Goal: Check status: Check status

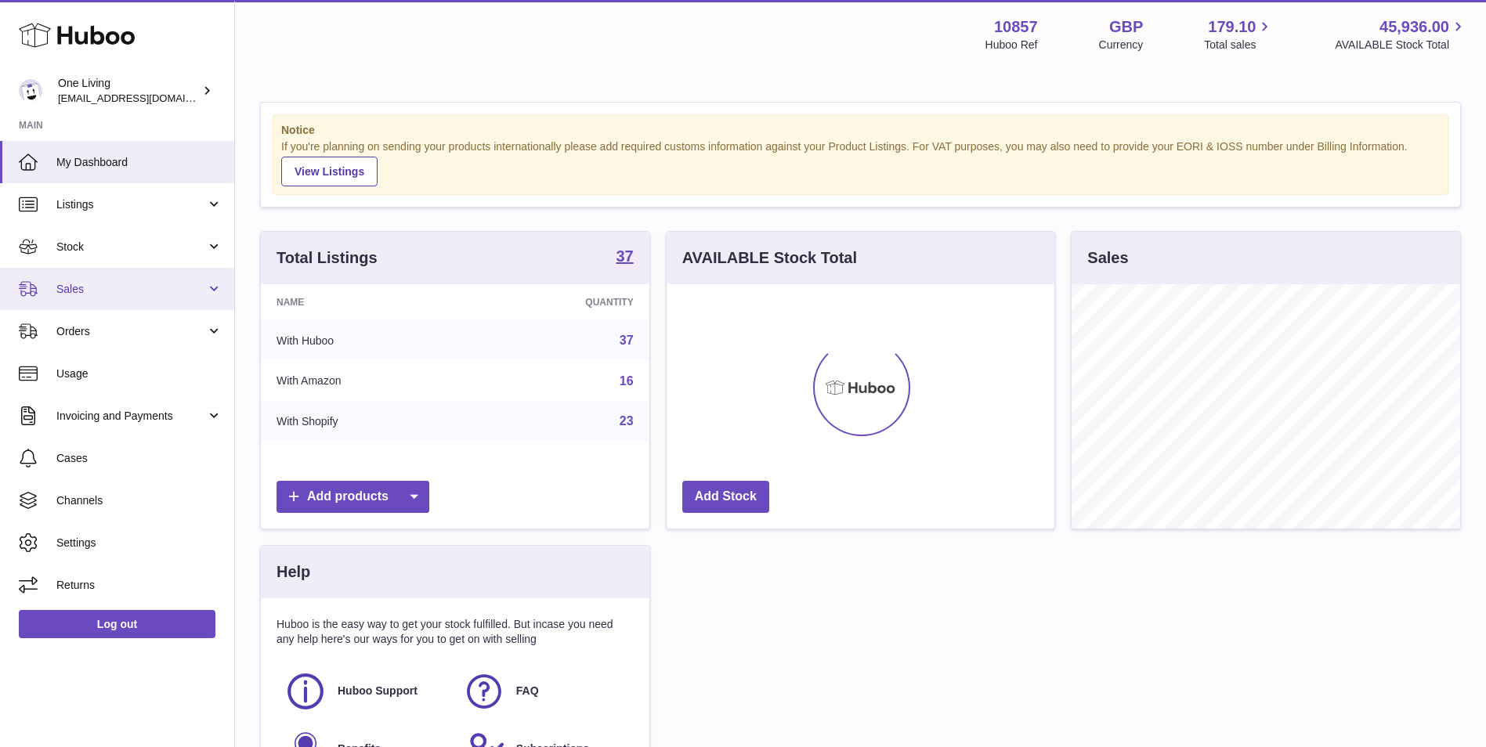
scroll to position [244, 388]
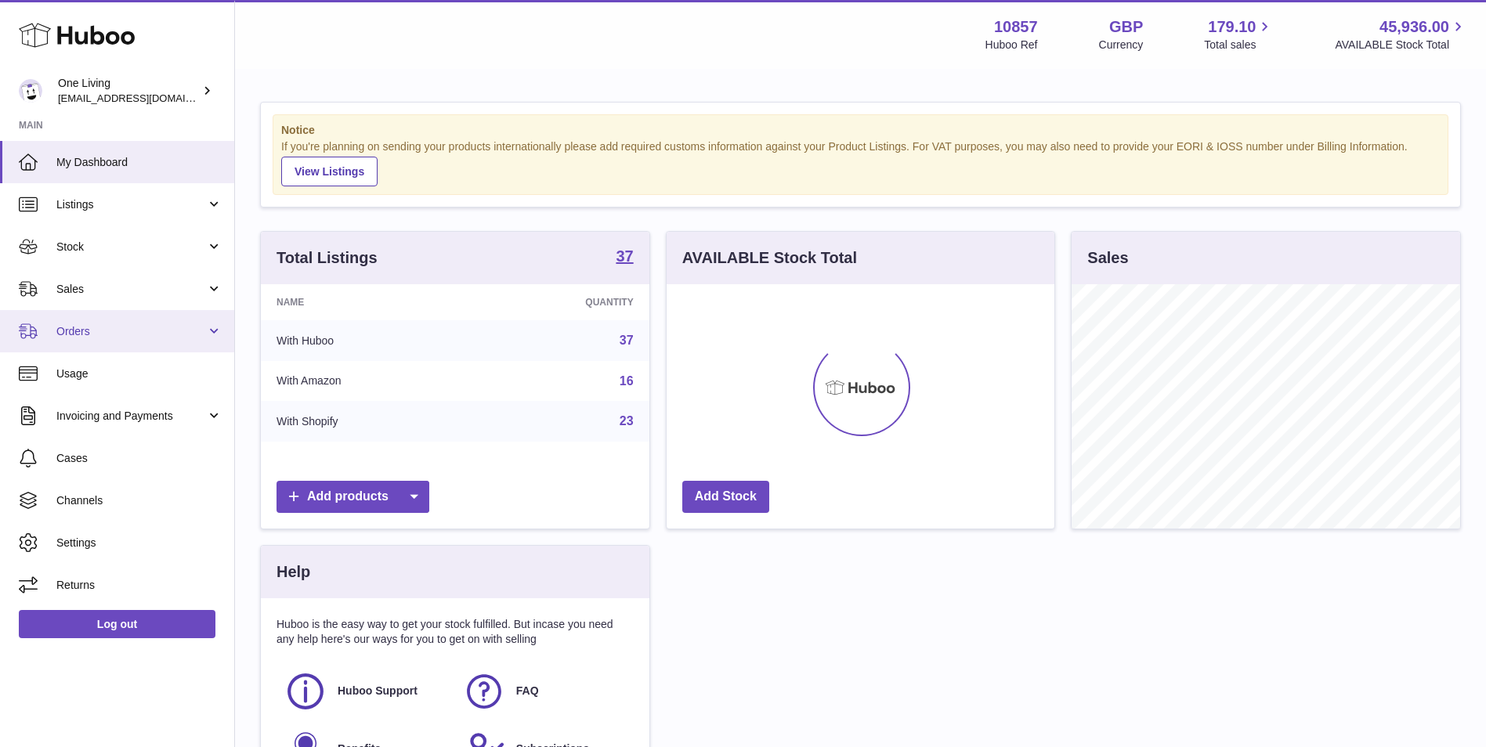
click at [128, 329] on span "Orders" at bounding box center [131, 331] width 150 height 15
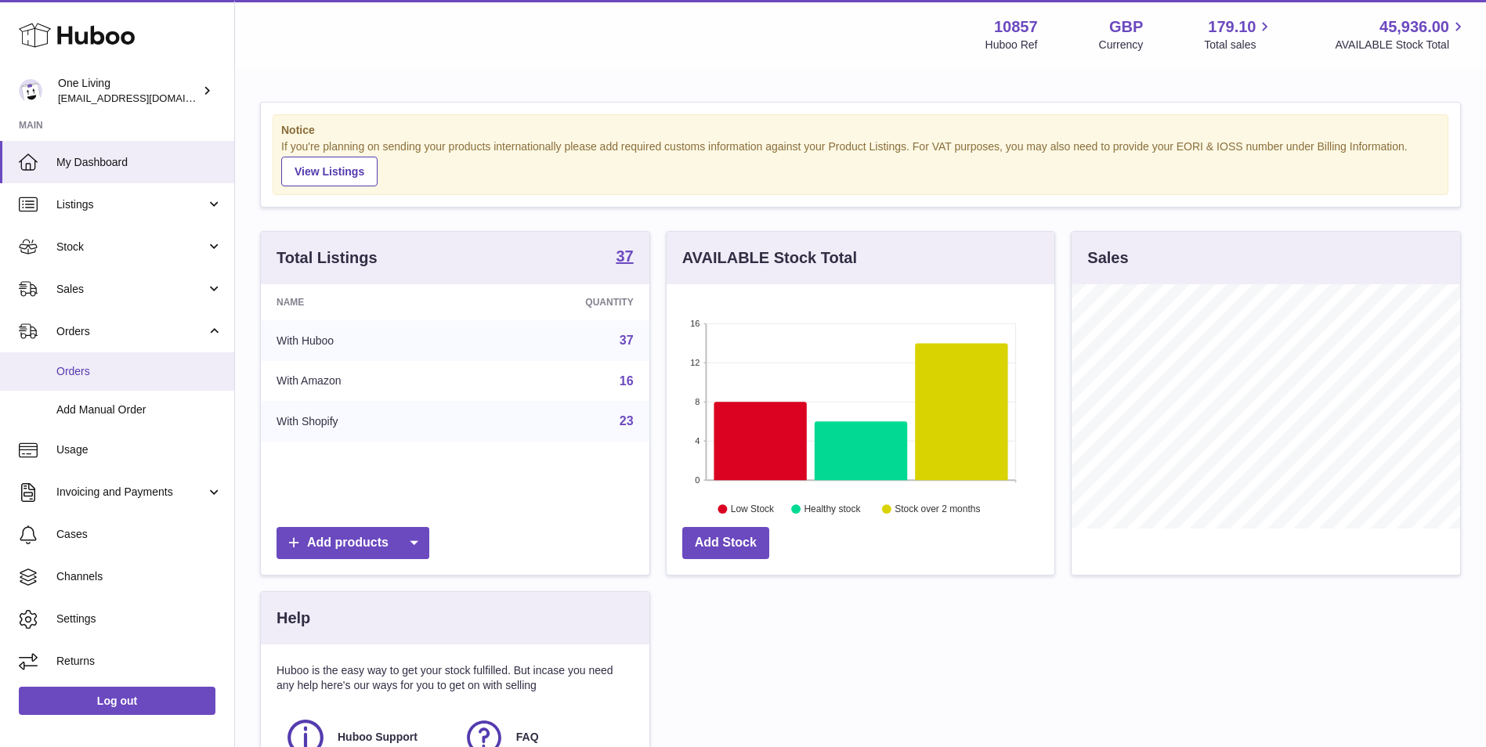
click at [153, 362] on link "Orders" at bounding box center [117, 372] width 234 height 38
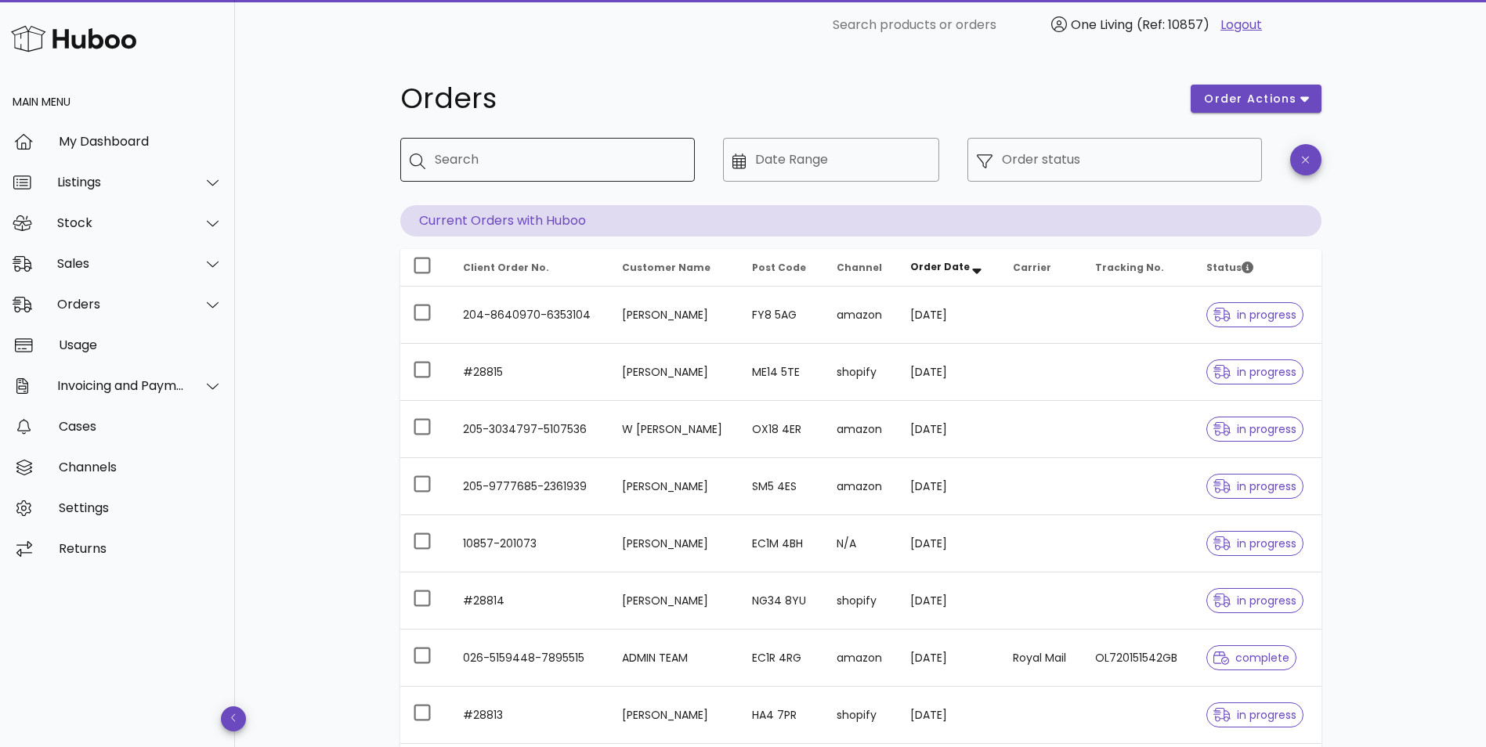
click at [496, 157] on input "Search" at bounding box center [559, 159] width 248 height 25
click at [118, 303] on div "Orders" at bounding box center [121, 304] width 128 height 15
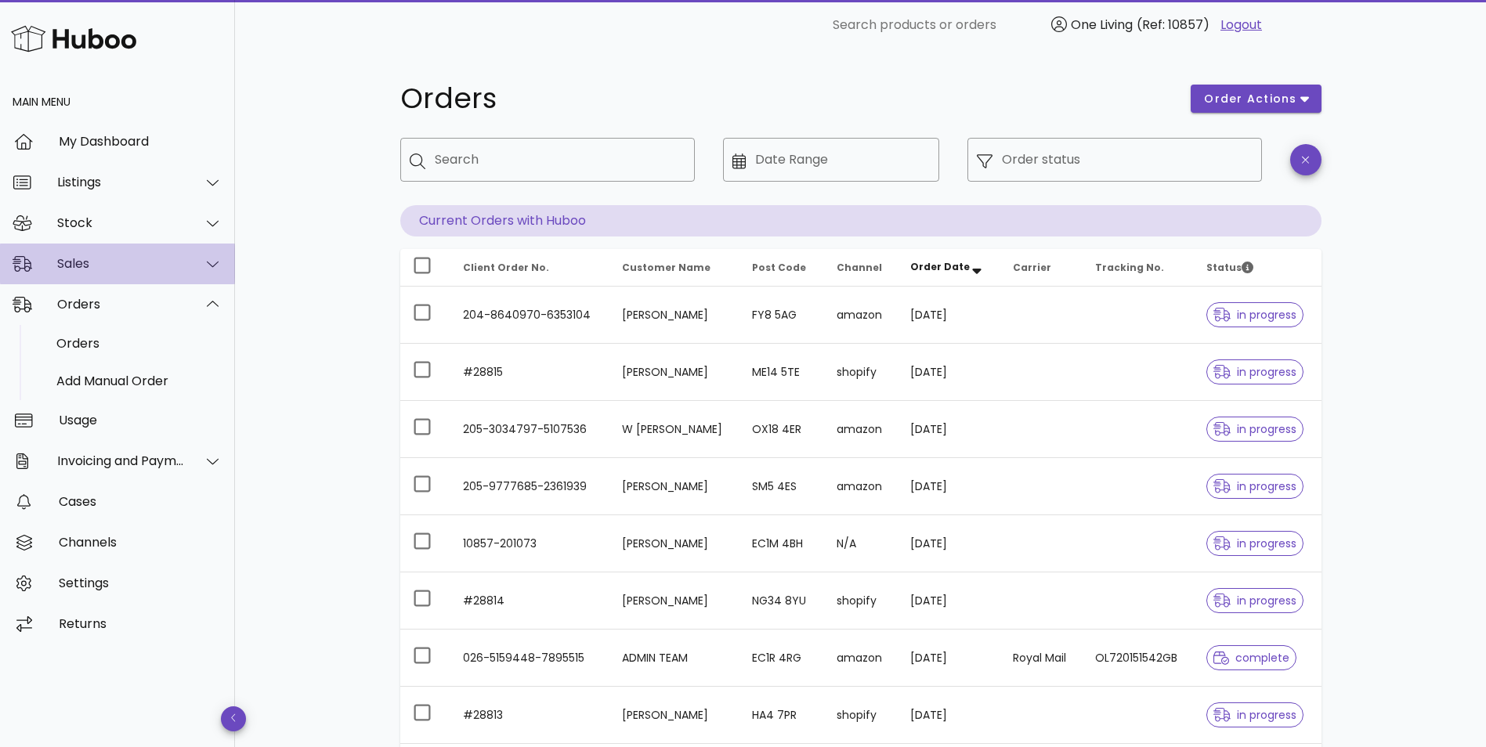
click at [129, 262] on div "Sales" at bounding box center [121, 263] width 128 height 15
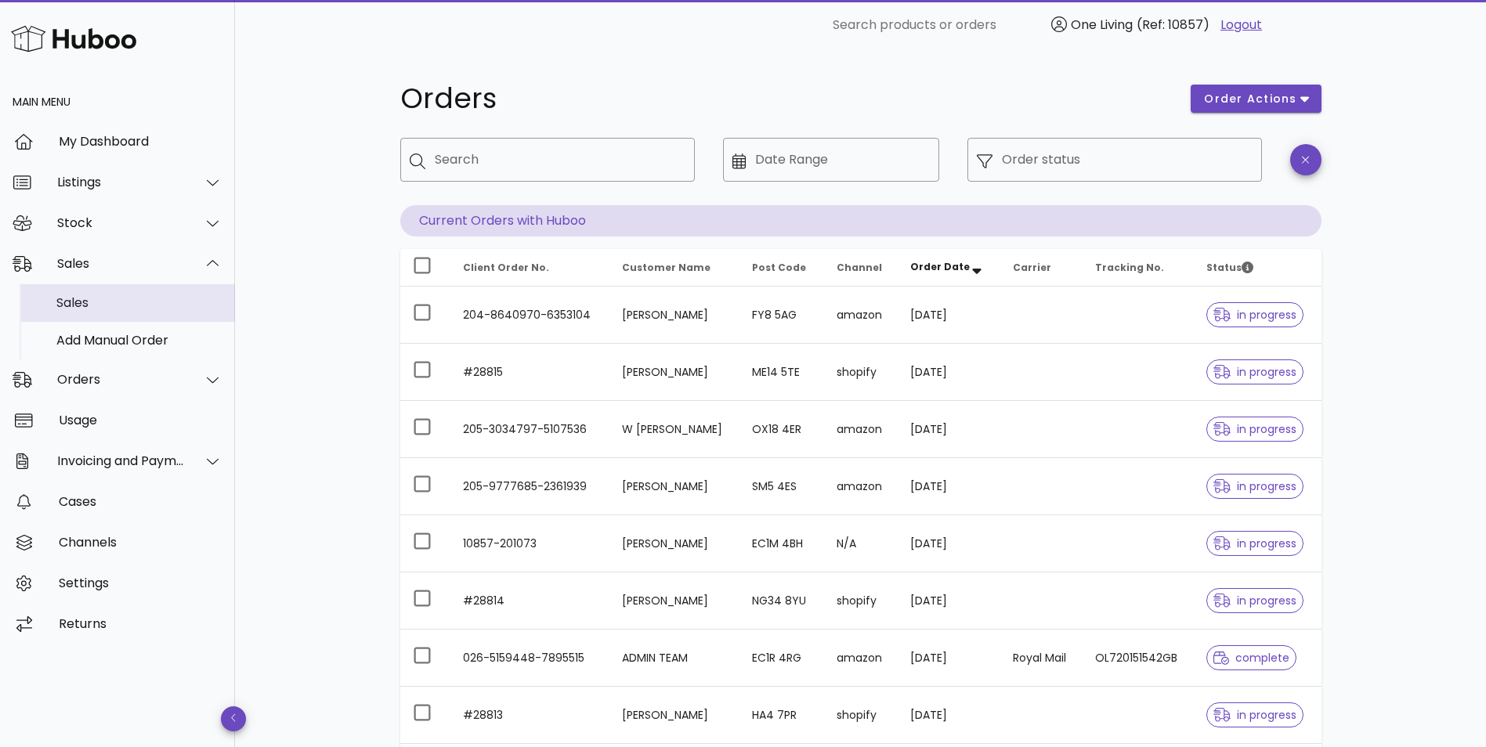
click at [128, 298] on div "Sales" at bounding box center [139, 302] width 166 height 15
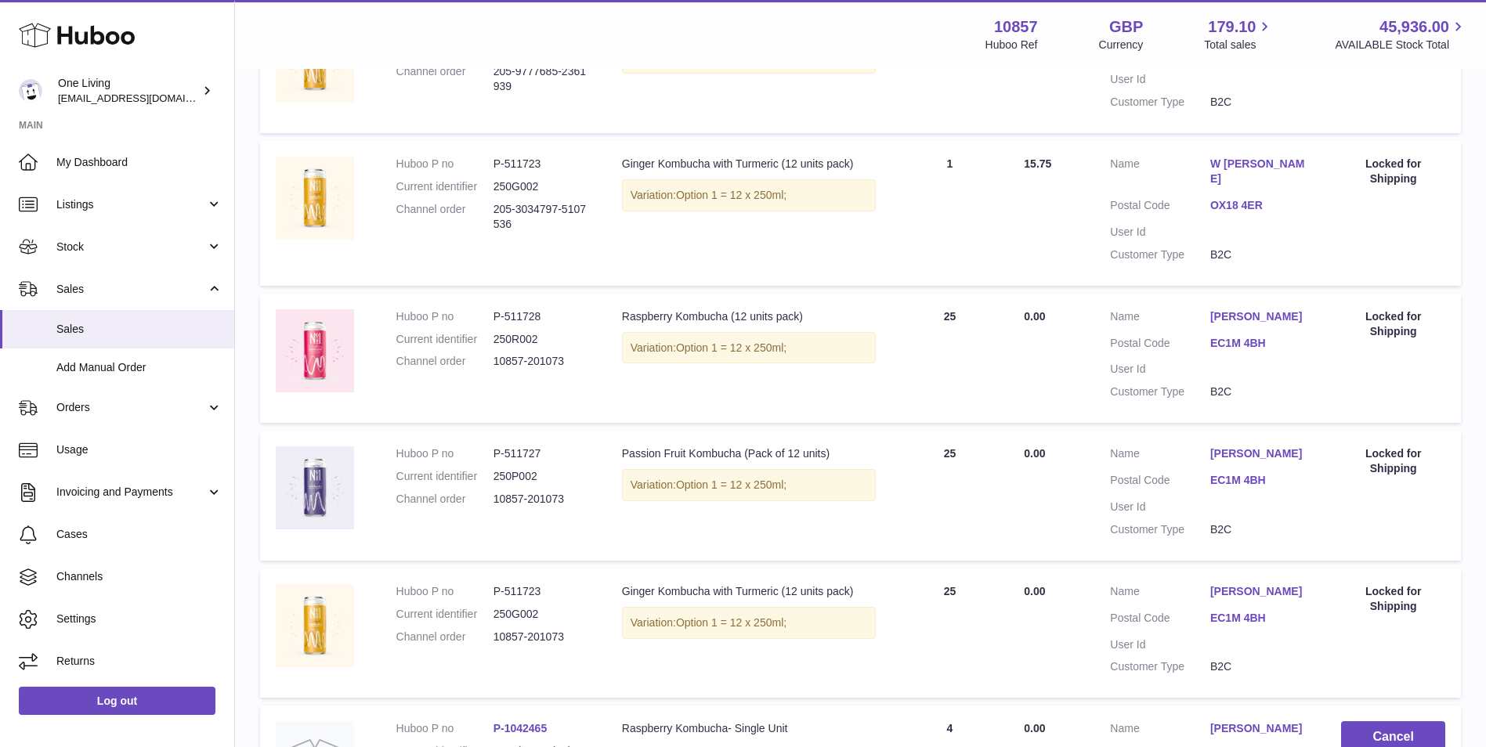
scroll to position [1018, 0]
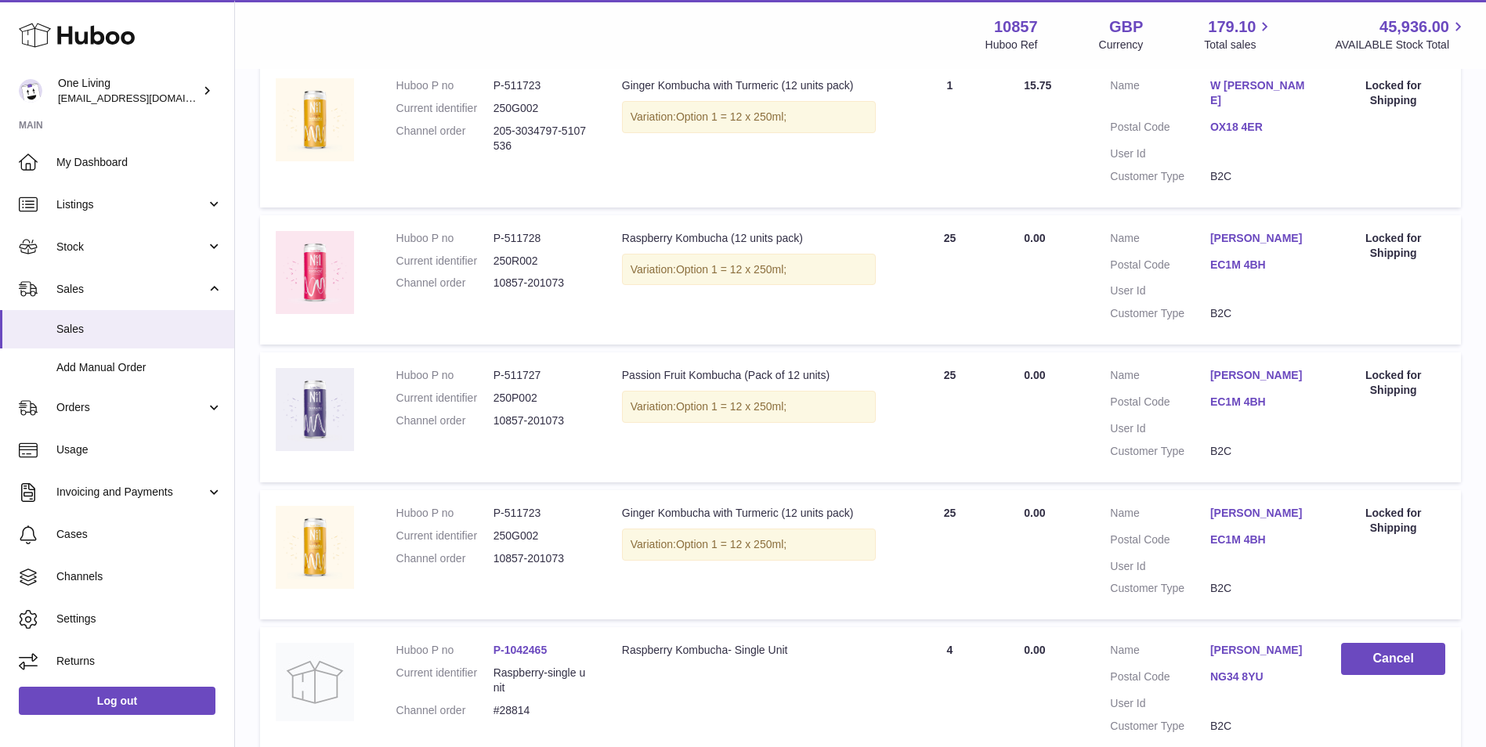
click at [526, 239] on dd "P-511728" at bounding box center [542, 238] width 97 height 15
copy dd "511728"
